Goal: Download file/media

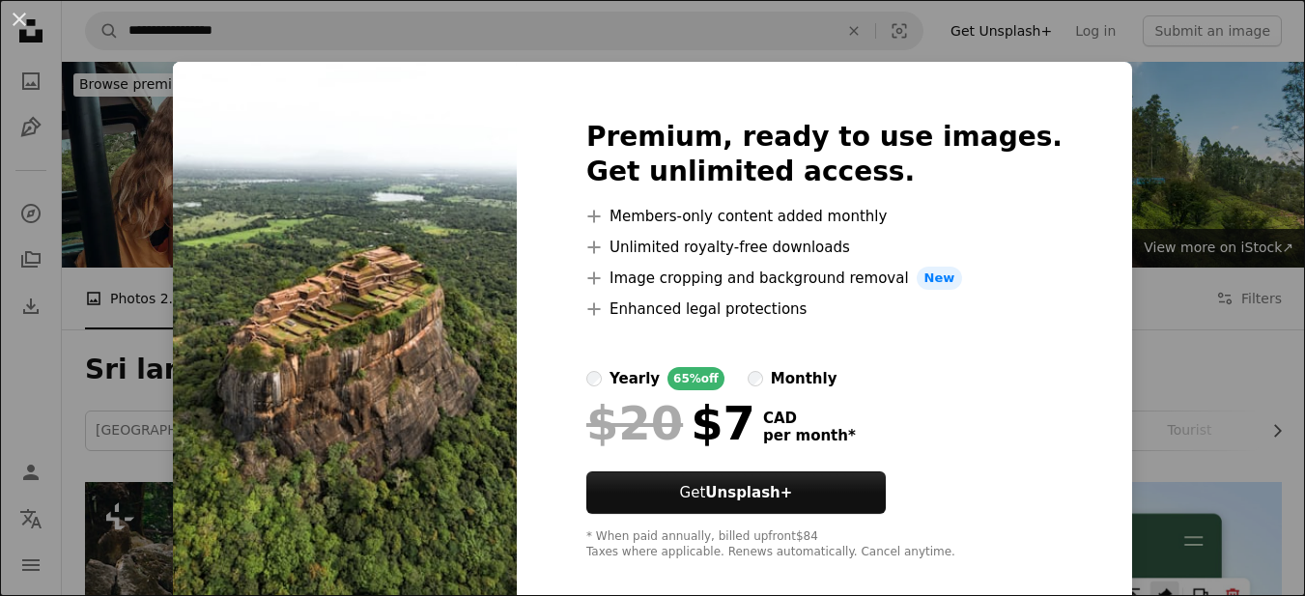
scroll to position [16415, 0]
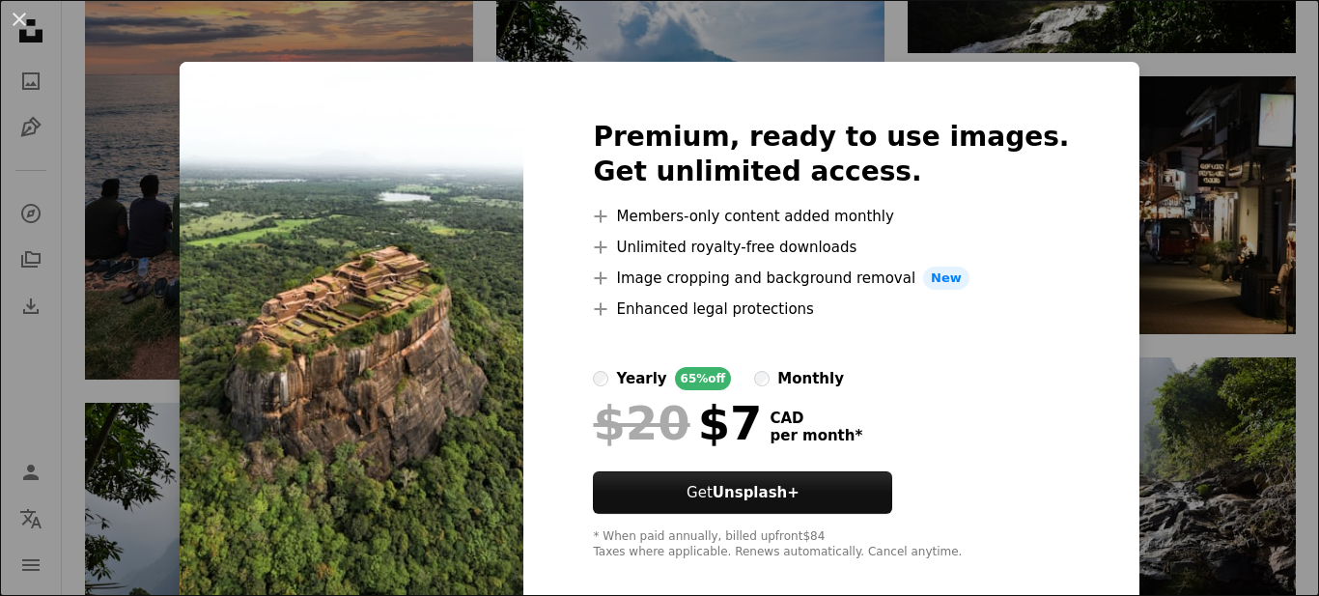
click at [1223, 212] on div "An X shape Premium, ready to use images. Get unlimited access. A plus sign Memb…" at bounding box center [659, 298] width 1319 height 596
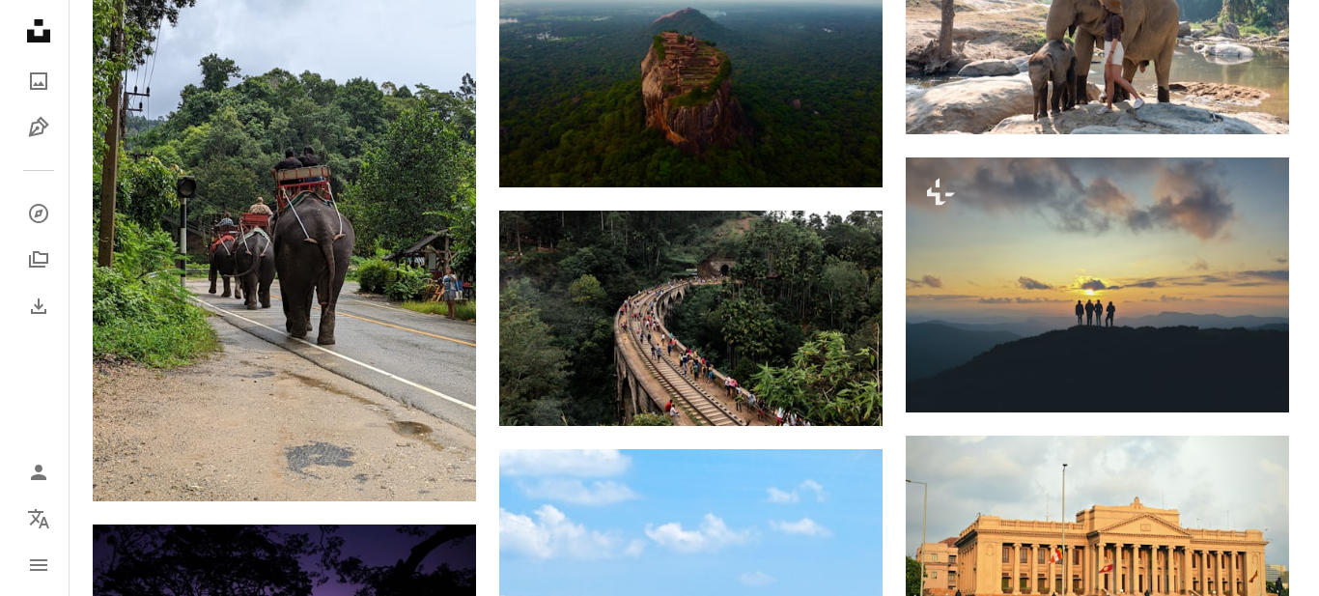
scroll to position [0, 0]
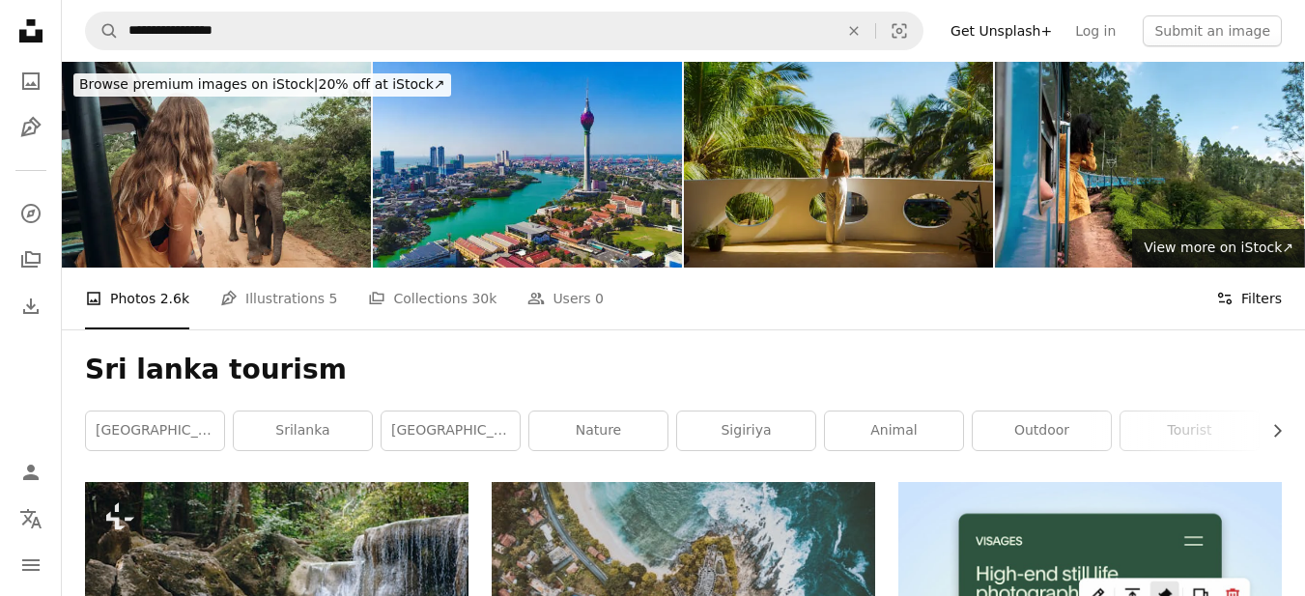
click at [1262, 300] on button "Filters Filters" at bounding box center [1249, 298] width 66 height 62
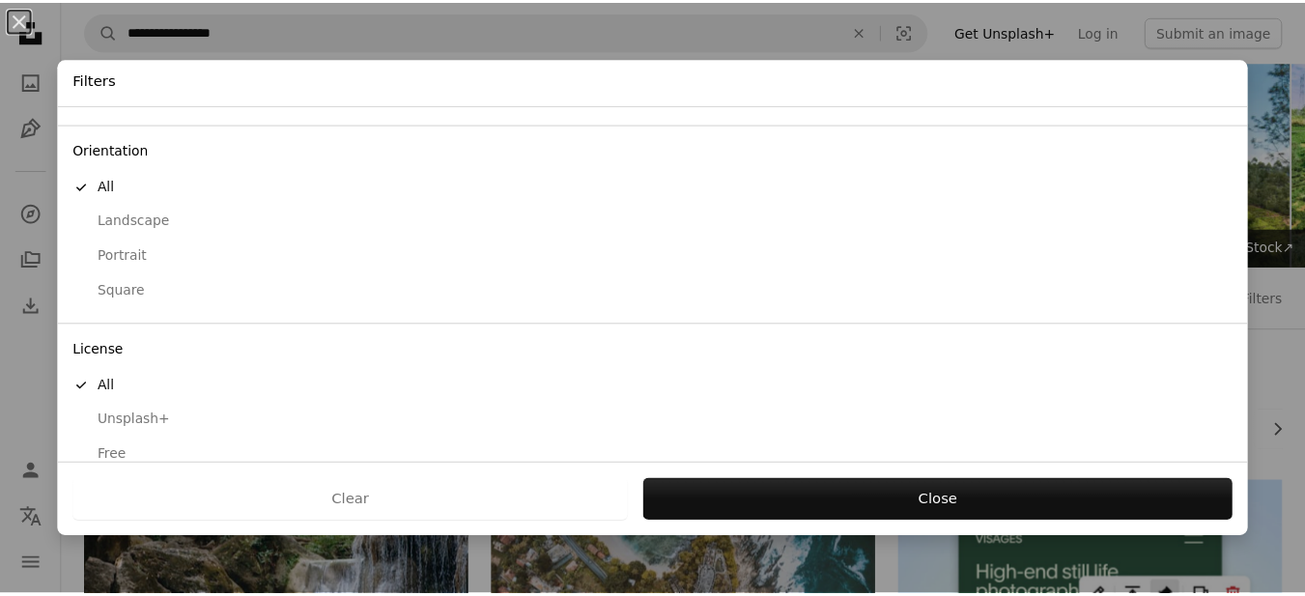
scroll to position [171, 0]
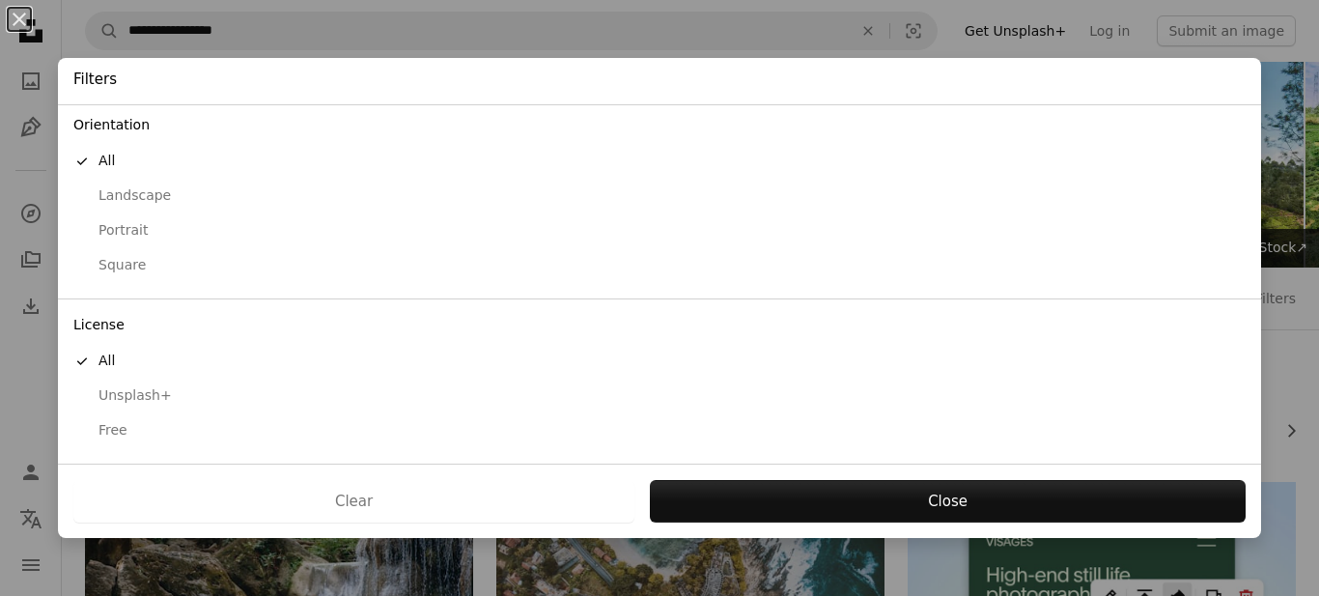
click at [114, 430] on div "Free" at bounding box center [659, 430] width 1172 height 19
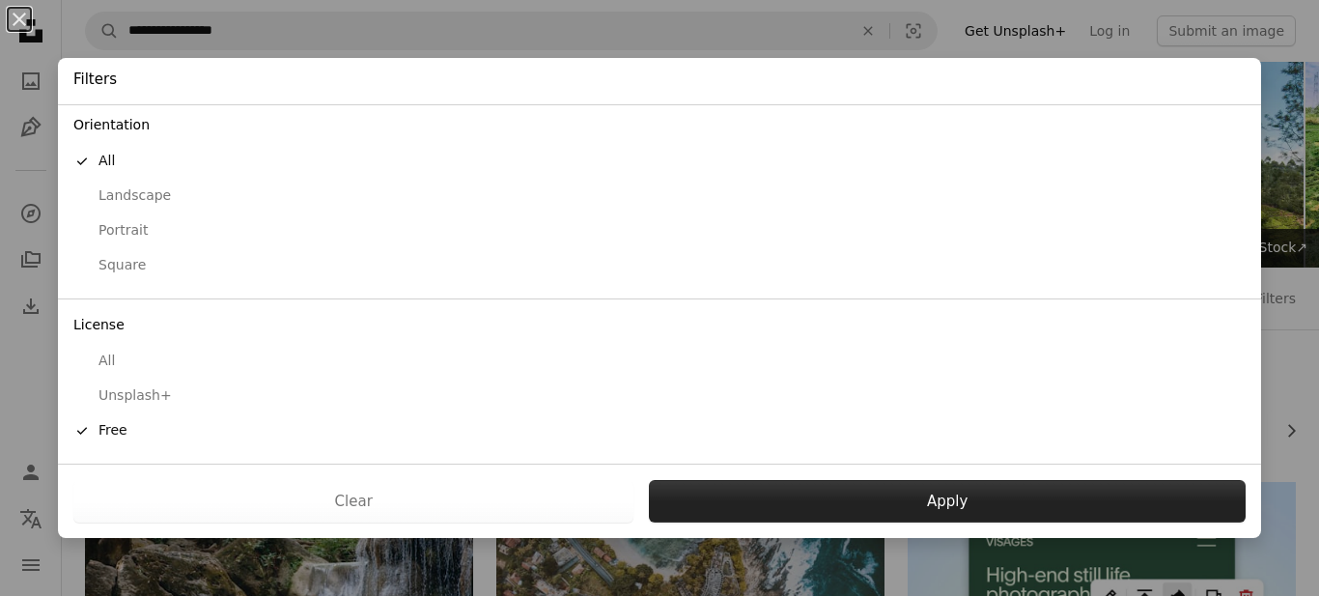
click at [963, 500] on button "Apply" at bounding box center [947, 501] width 597 height 42
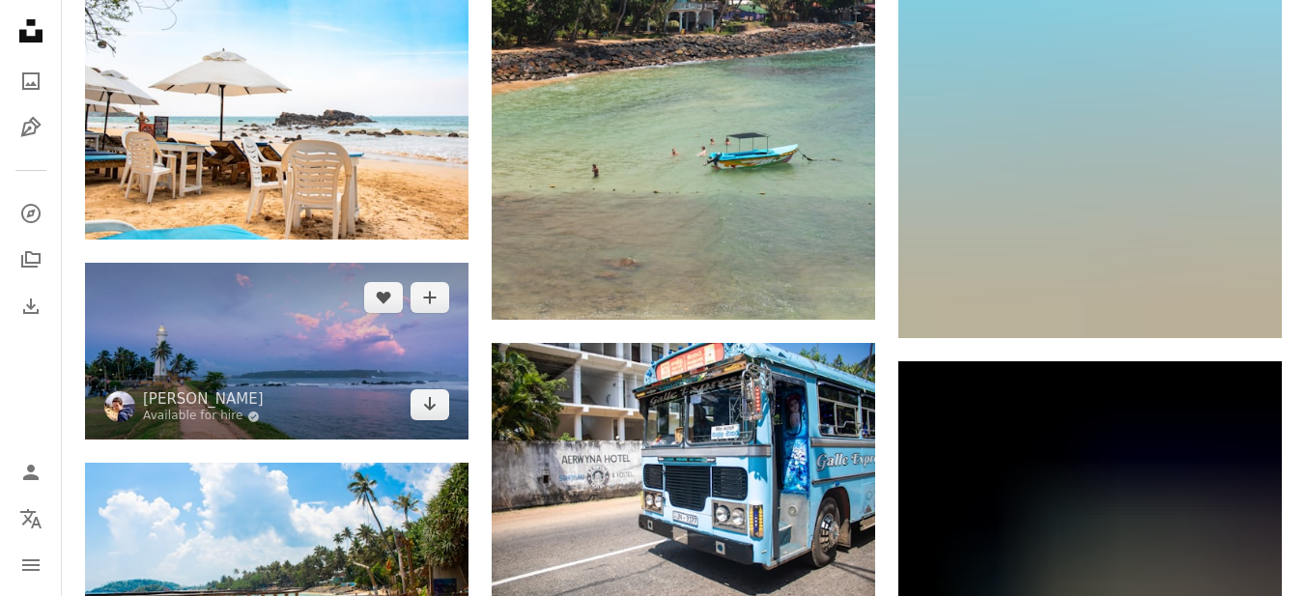
scroll to position [14387, 0]
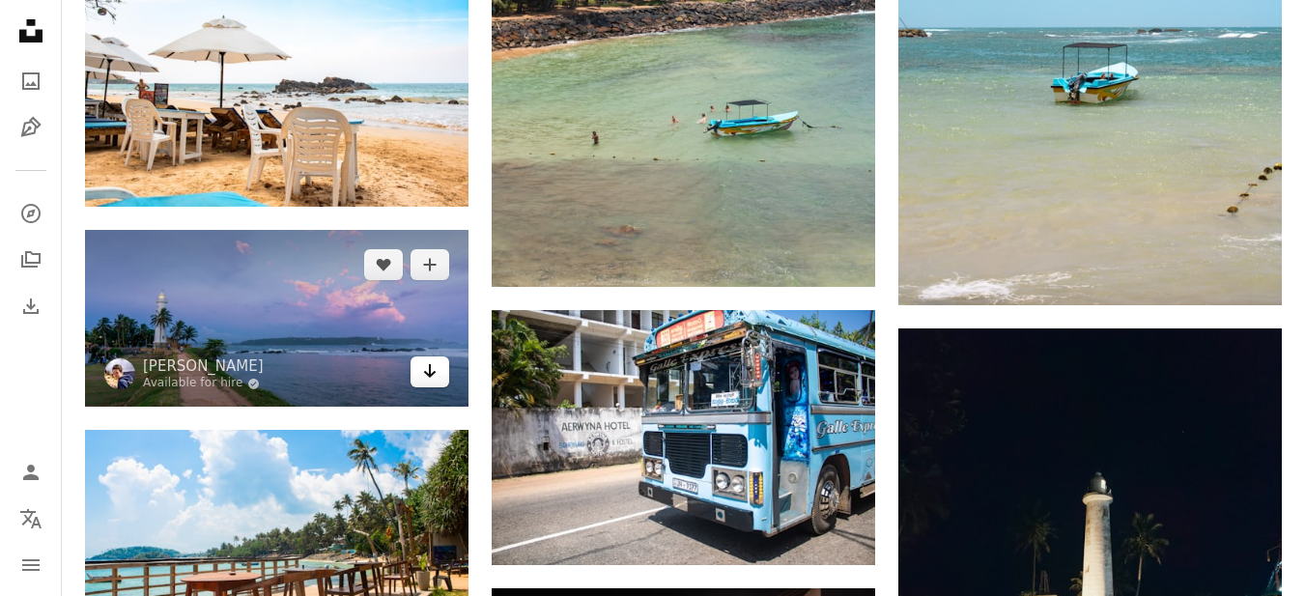
click at [435, 379] on icon "Arrow pointing down" at bounding box center [429, 370] width 15 height 23
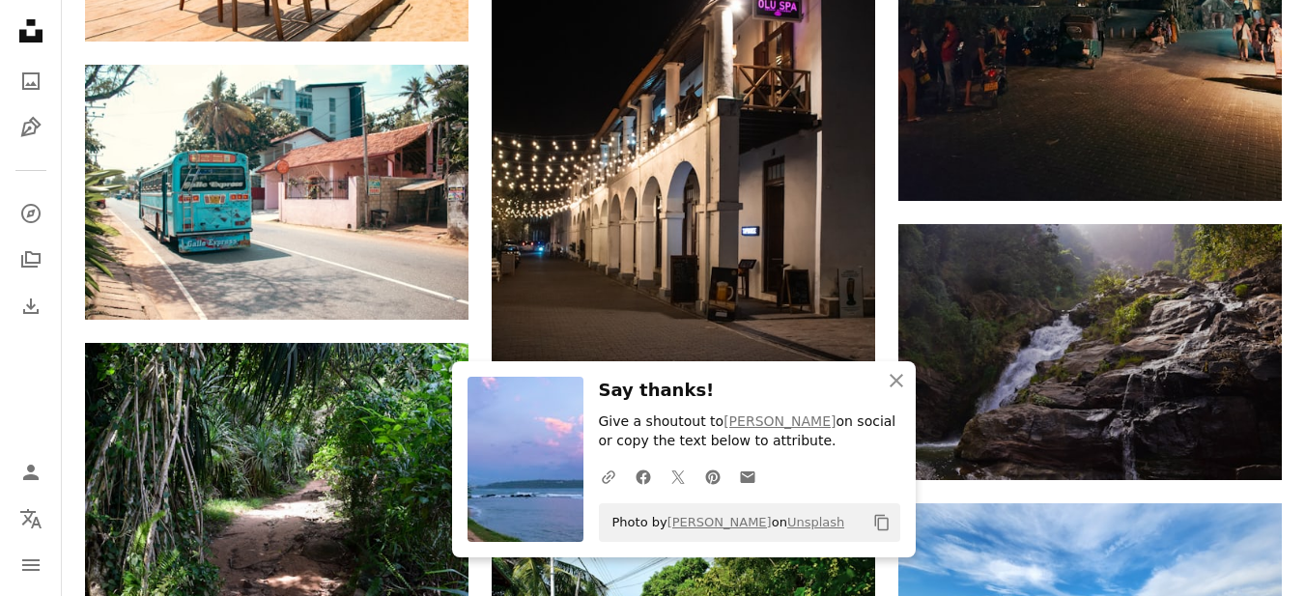
scroll to position [15063, 0]
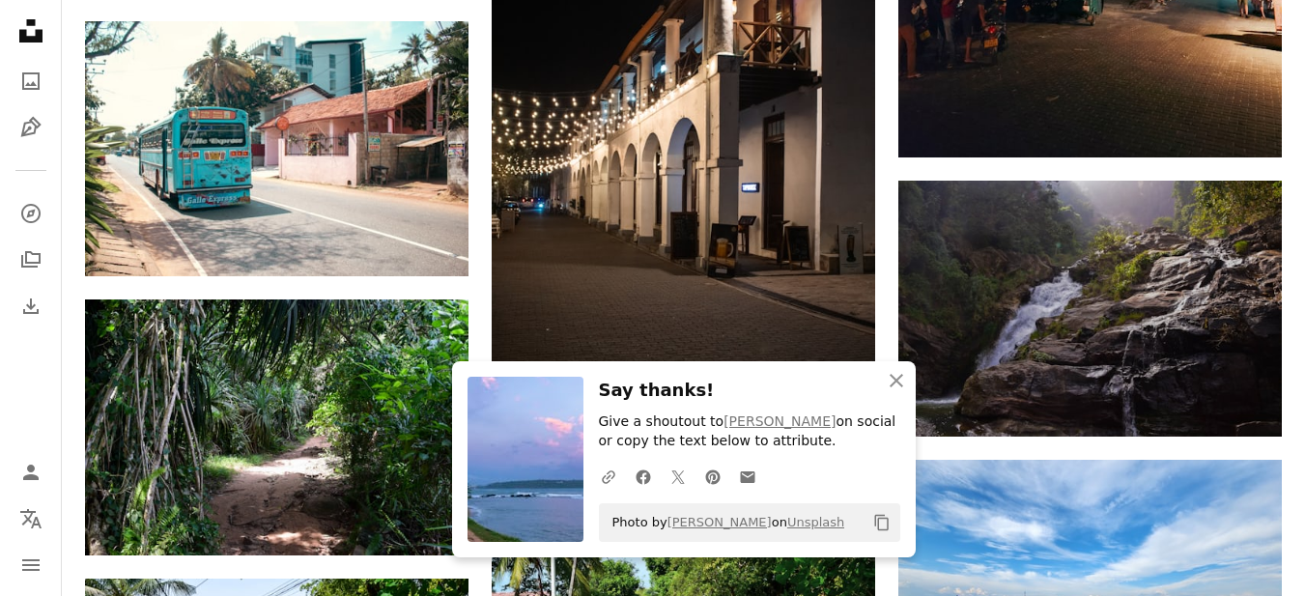
click at [0, 322] on nav "Unsplash logo Unsplash Home A photo Pen Tool A compass A stack of folders Downl…" at bounding box center [31, 298] width 62 height 596
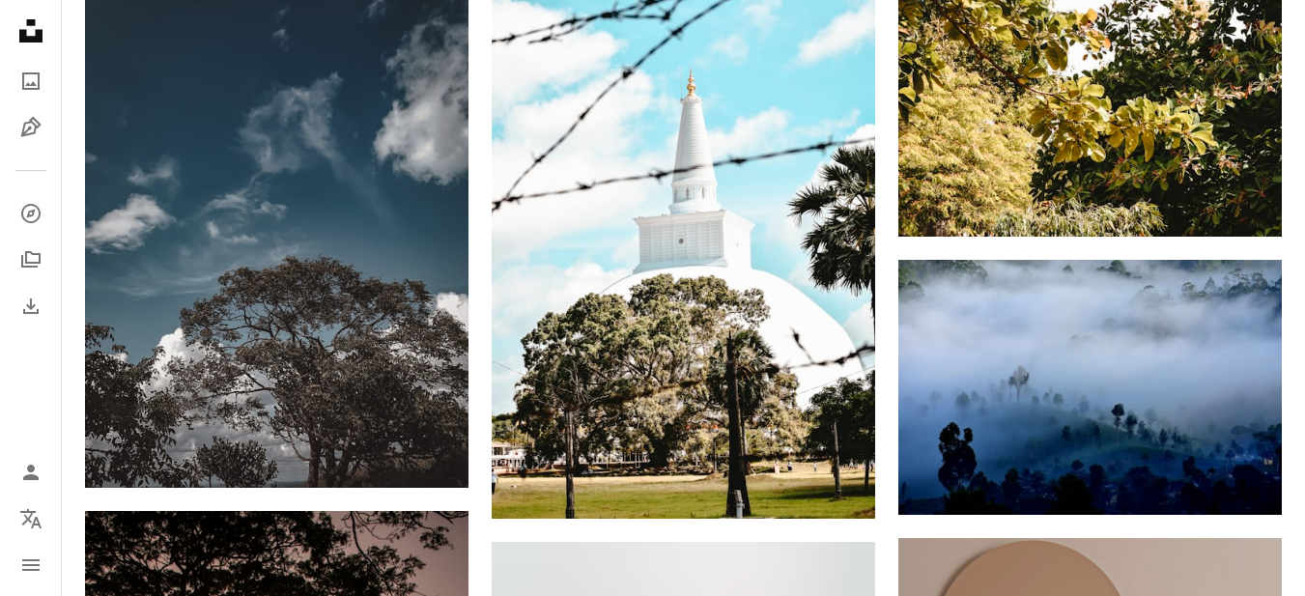
scroll to position [0, 0]
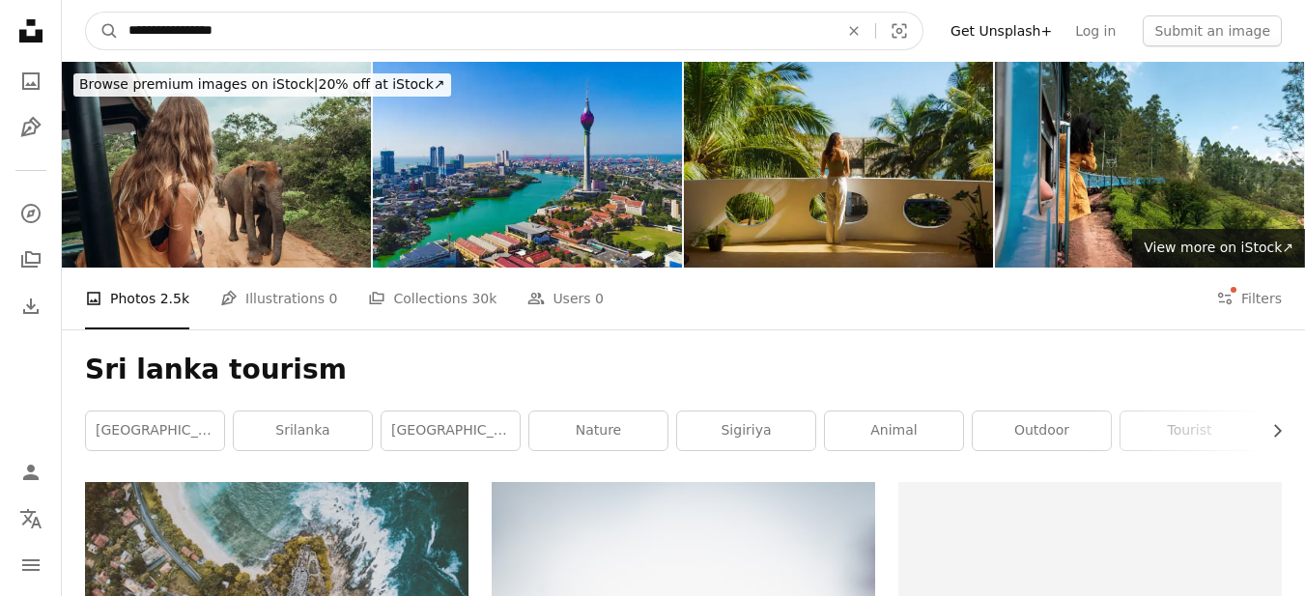
click at [358, 25] on input "**********" at bounding box center [476, 31] width 714 height 37
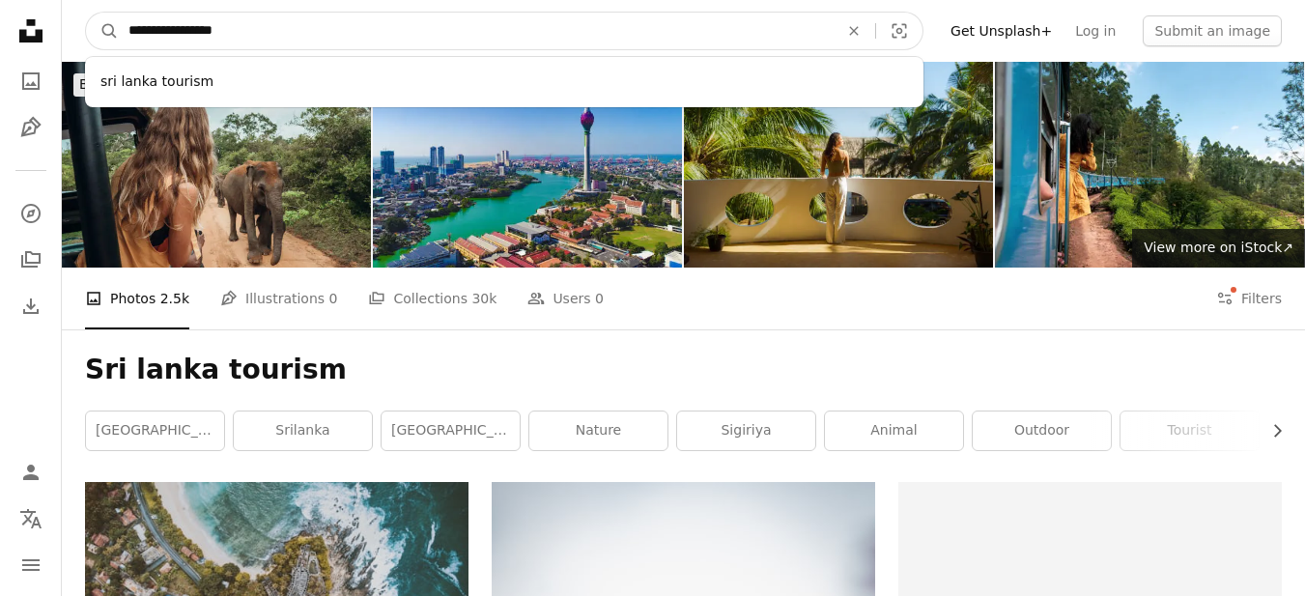
drag, startPoint x: 49, startPoint y: 59, endPoint x: 0, endPoint y: 59, distance: 49.2
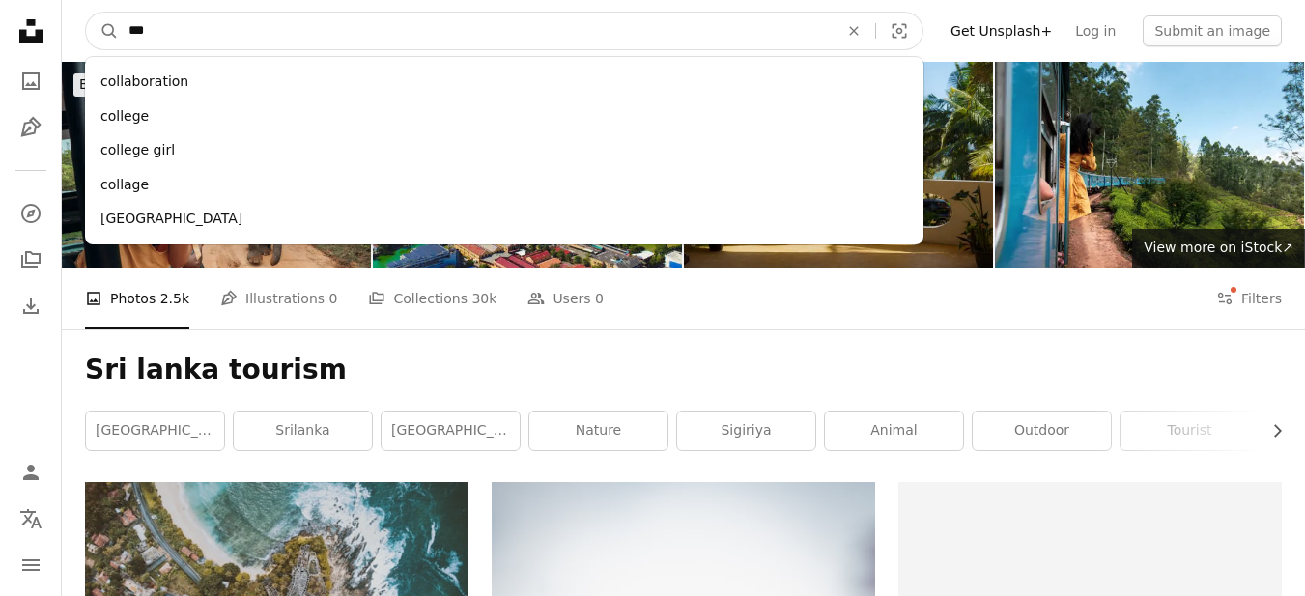
drag, startPoint x: 93, startPoint y: 32, endPoint x: 0, endPoint y: 32, distance: 92.7
type input "*"
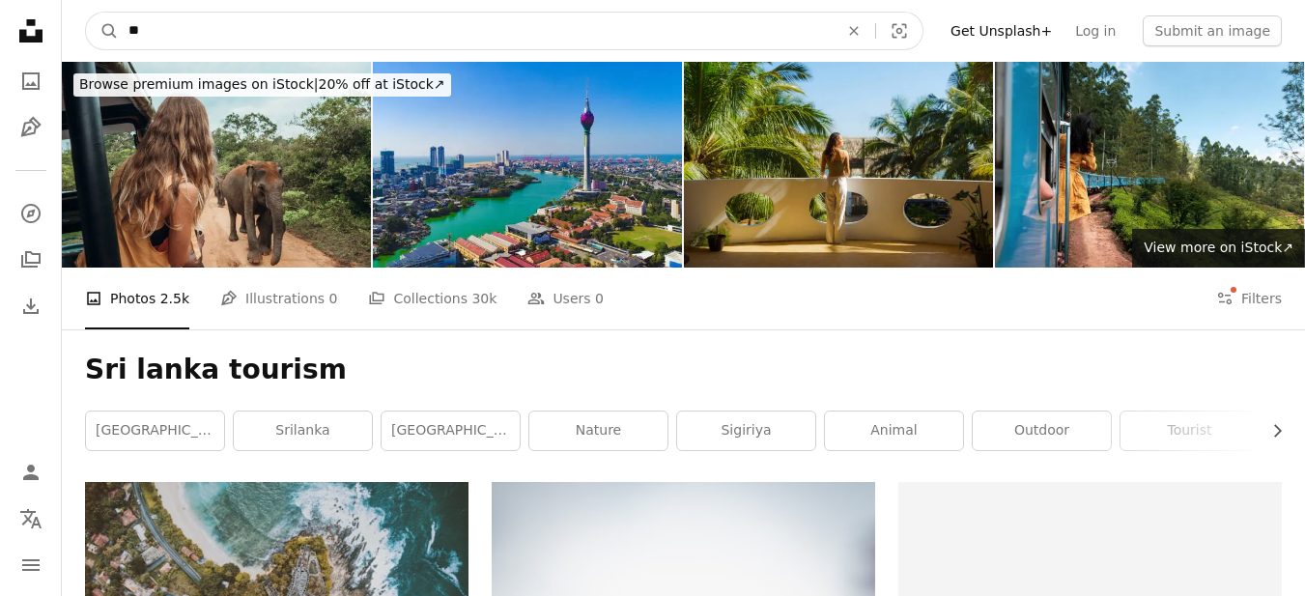
type input "*"
type input "**********"
click at [86, 13] on button "A magnifying glass" at bounding box center [102, 31] width 33 height 37
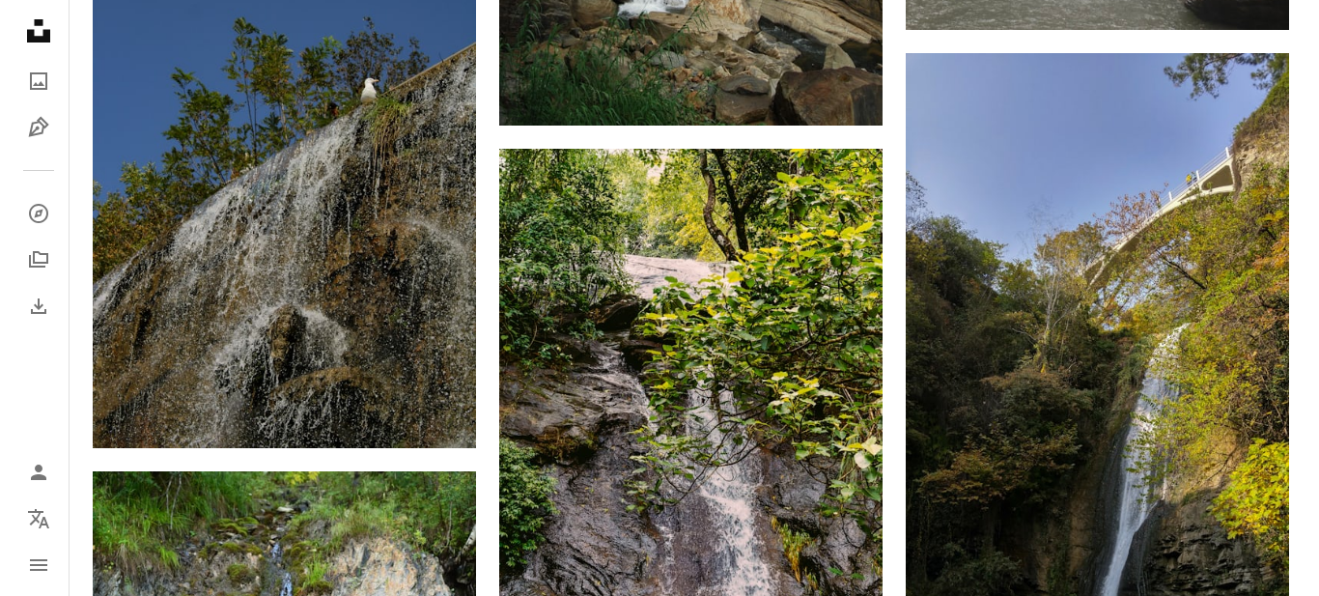
scroll to position [2800, 0]
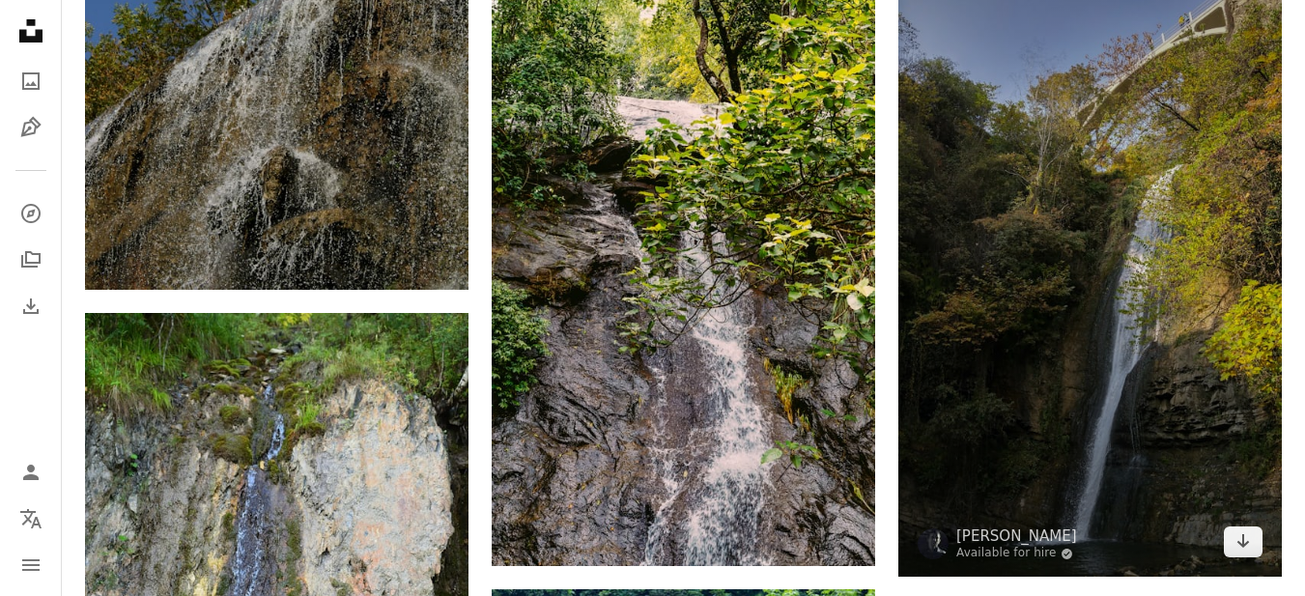
click at [1159, 164] on img at bounding box center [1089, 236] width 383 height 682
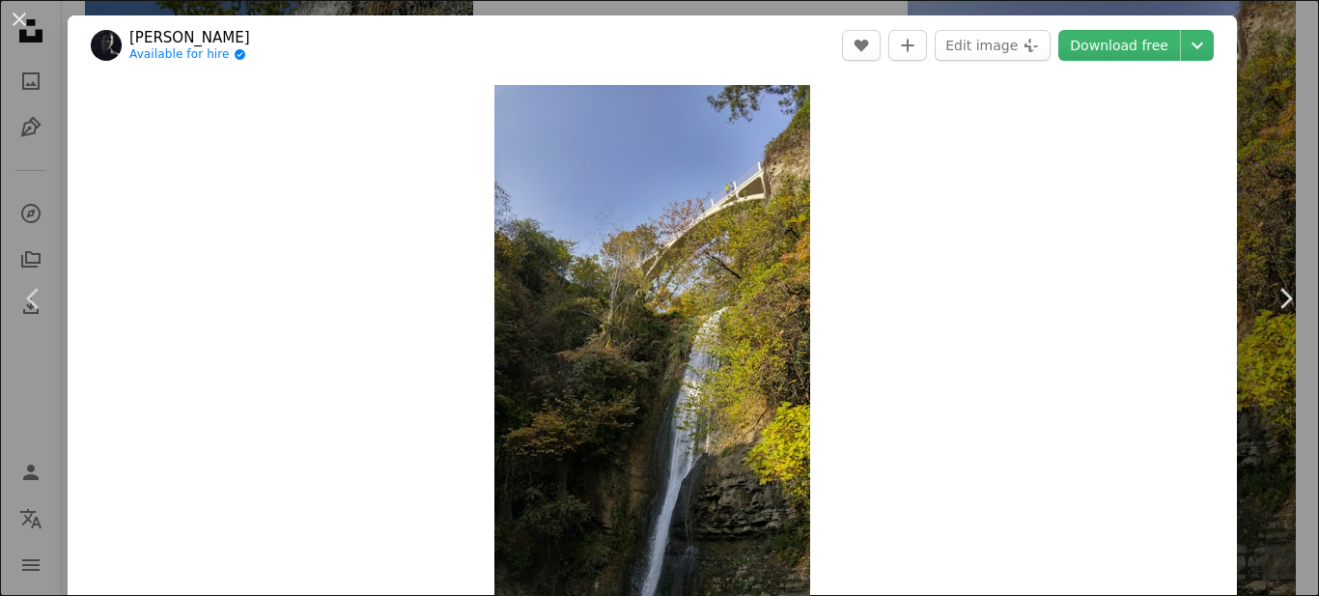
click at [1203, 69] on header "[PERSON_NAME] Available for hire A checkmark inside of a circle A heart A plus …" at bounding box center [652, 45] width 1169 height 60
click at [25, 31] on button "An X shape" at bounding box center [19, 19] width 23 height 23
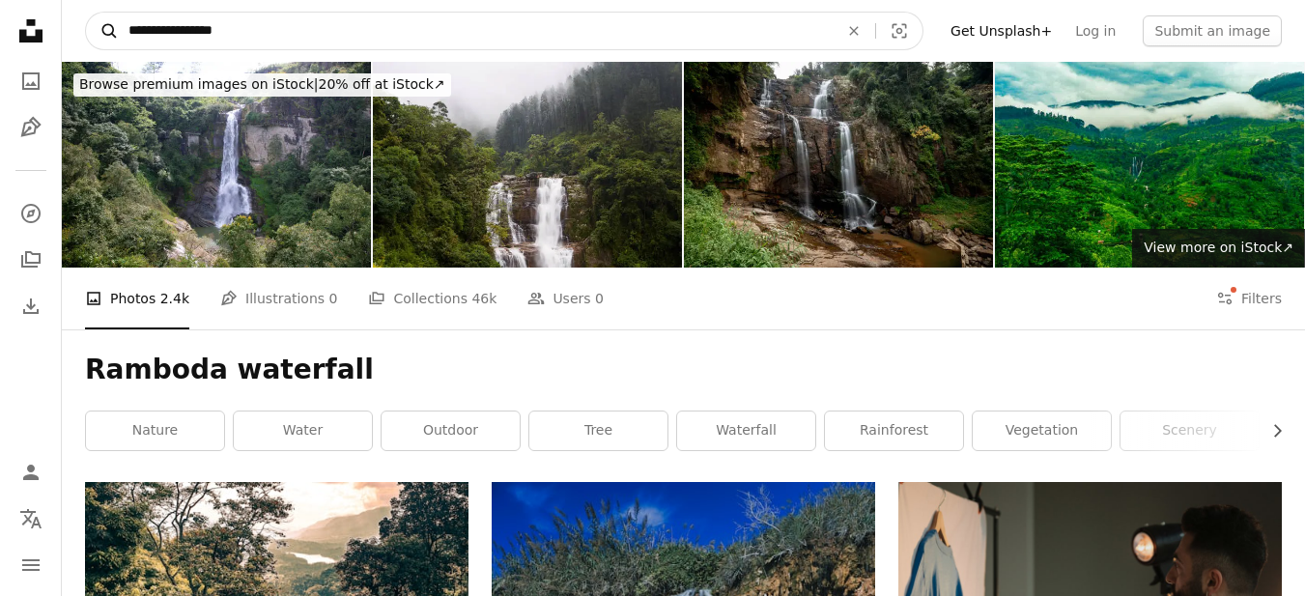
drag, startPoint x: 252, startPoint y: 30, endPoint x: 103, endPoint y: 30, distance: 148.7
click at [104, 30] on form "**********" at bounding box center [504, 31] width 838 height 39
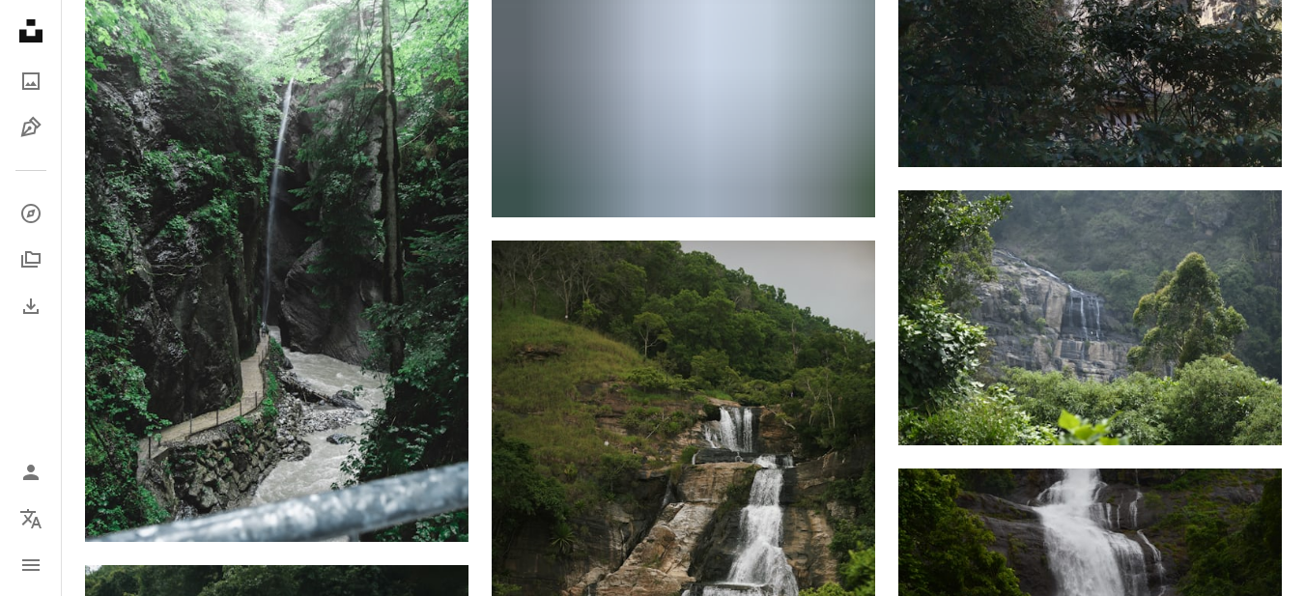
scroll to position [1738, 0]
